Goal: Task Accomplishment & Management: Manage account settings

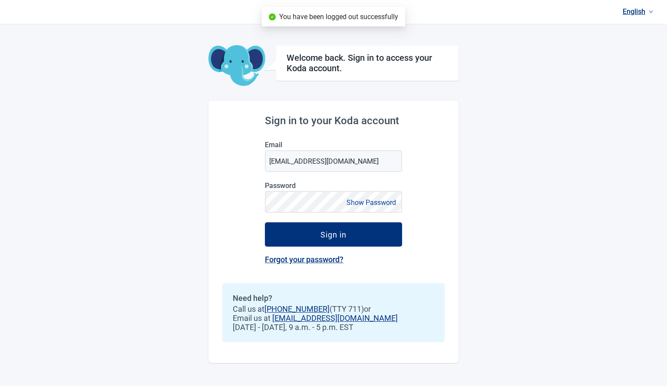
click at [313, 258] on link "Forgot your password?" at bounding box center [304, 259] width 79 height 9
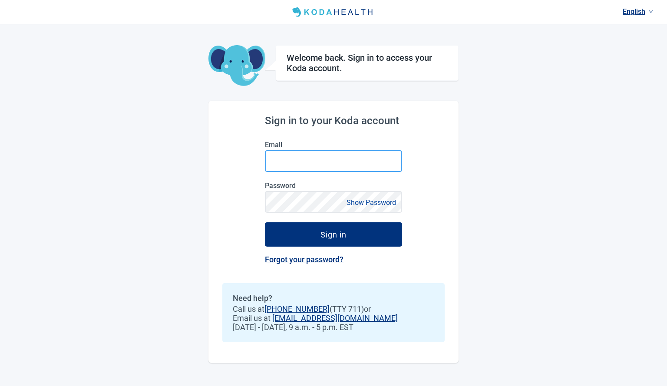
type input "[EMAIL_ADDRESS][DOMAIN_NAME]"
click at [331, 263] on link "Forgot your password?" at bounding box center [304, 259] width 79 height 9
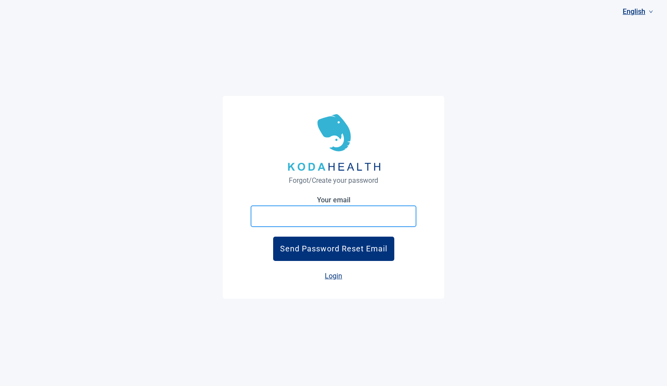
click at [349, 218] on input at bounding box center [333, 216] width 166 height 22
click at [329, 278] on link "Login" at bounding box center [333, 276] width 17 height 8
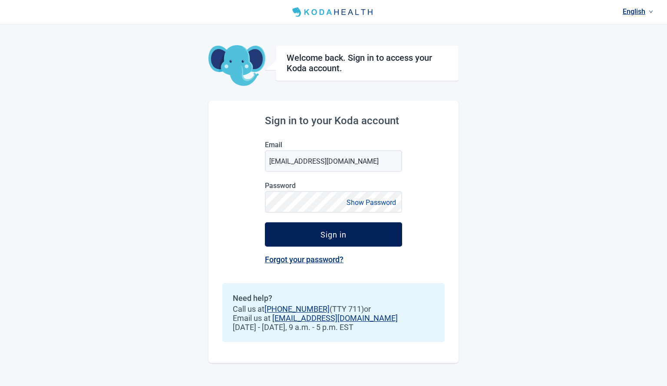
click at [357, 230] on button "Sign in" at bounding box center [333, 234] width 137 height 24
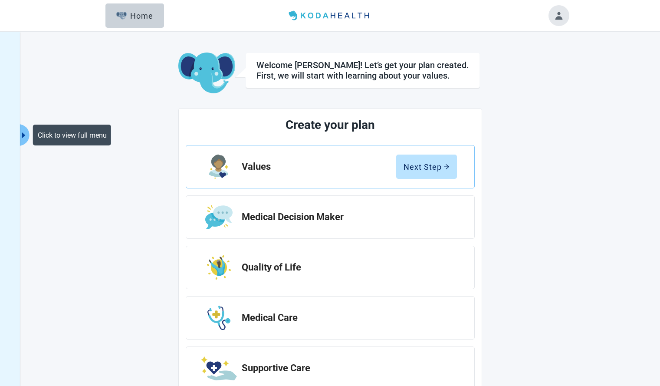
click at [26, 130] on button "Click to view full menu" at bounding box center [24, 135] width 11 height 22
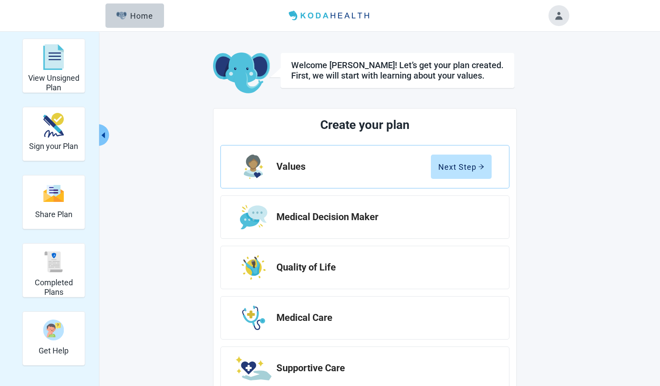
click at [102, 138] on icon "caret-left" at bounding box center [103, 135] width 8 height 8
